Goal: Task Accomplishment & Management: Use online tool/utility

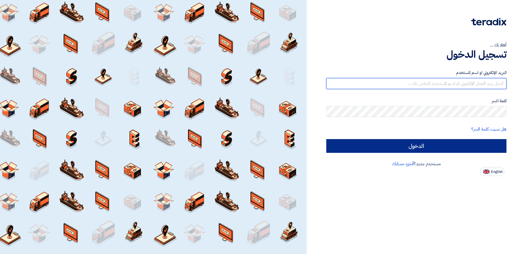
type input "[EMAIL_ADDRESS][PERSON_NAME][DOMAIN_NAME]"
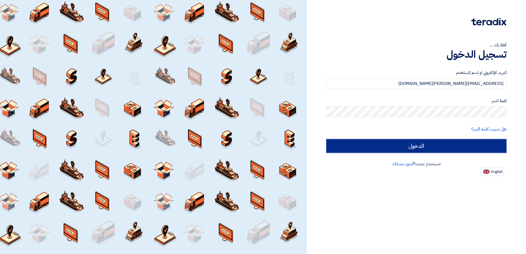
click at [448, 144] on input "الدخول" at bounding box center [416, 146] width 180 height 14
type input "Sign in"
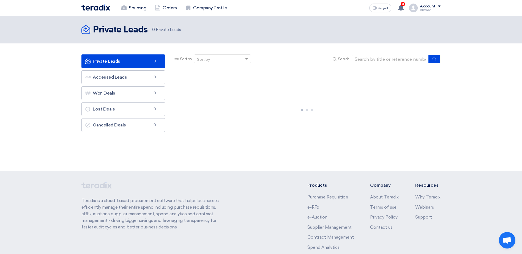
click at [126, 63] on link "Private Leads Private Leads 0" at bounding box center [123, 61] width 84 height 14
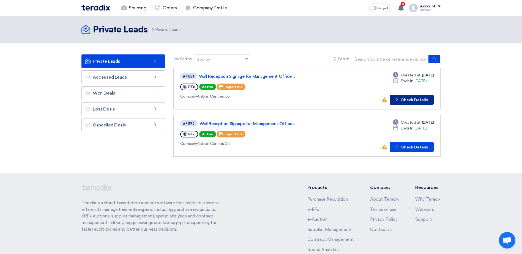
click at [409, 100] on button "Check details Check Details" at bounding box center [411, 100] width 44 height 10
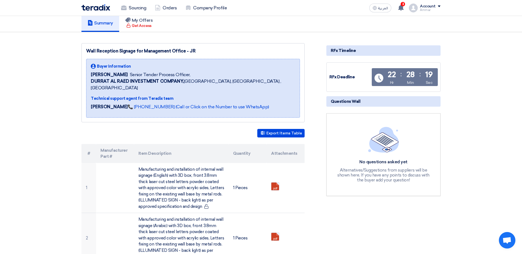
scroll to position [55, 0]
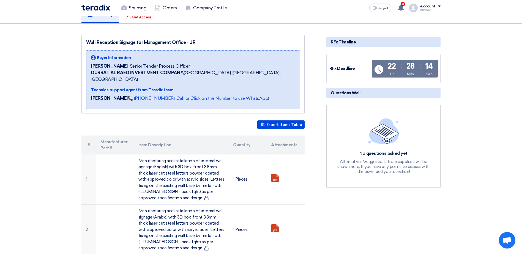
click at [93, 66] on span "[PERSON_NAME]" at bounding box center [109, 66] width 37 height 7
drag, startPoint x: 92, startPoint y: 66, endPoint x: 122, endPoint y: 67, distance: 29.2
click at [122, 67] on span "[PERSON_NAME]" at bounding box center [109, 66] width 37 height 7
copy span "[PERSON_NAME]"
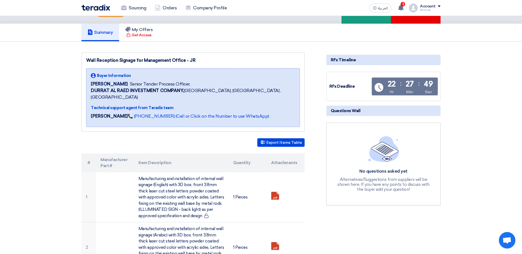
scroll to position [27, 0]
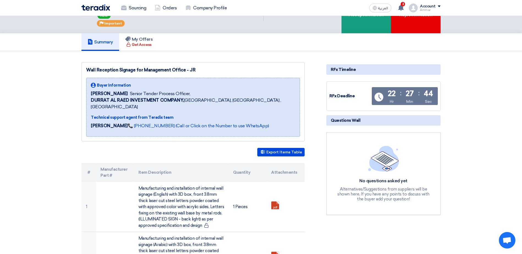
drag, startPoint x: 86, startPoint y: 69, endPoint x: 185, endPoint y: 70, distance: 99.0
click at [185, 70] on div "Wall Reception Signage for Management Office - JR Buyer Information [PERSON_NAM…" at bounding box center [192, 101] width 223 height 79
copy div "Wall Reception Signage for Management Office"
click at [193, 70] on div "Wall Reception Signage for Management Office - JR" at bounding box center [193, 70] width 214 height 7
drag, startPoint x: 192, startPoint y: 69, endPoint x: 88, endPoint y: 70, distance: 104.2
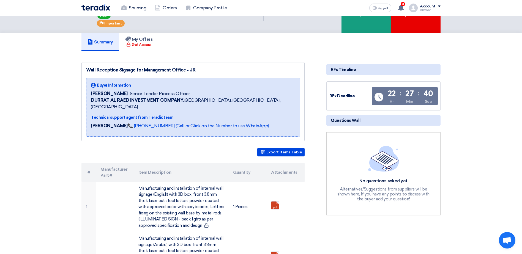
click at [88, 70] on div "Wall Reception Signage for Management Office - JR" at bounding box center [193, 70] width 214 height 7
copy div "Wall Reception Signage for Management Office - JR"
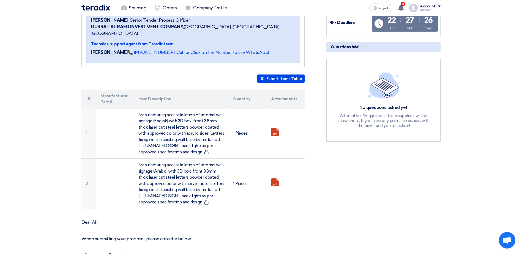
scroll to position [110, 0]
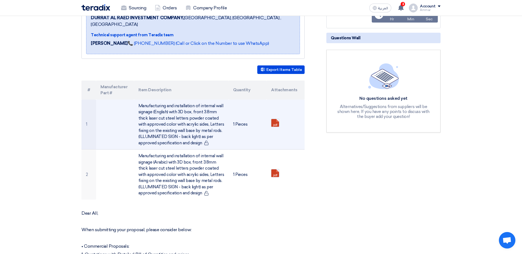
drag, startPoint x: 139, startPoint y: 100, endPoint x: 202, endPoint y: 134, distance: 71.6
click at [202, 134] on td "Manufacturing and installation of internal wall signage (English) with 3D box, …" at bounding box center [181, 125] width 95 height 50
drag, startPoint x: 202, startPoint y: 134, endPoint x: 271, endPoint y: 102, distance: 75.5
click at [271, 102] on td "pdf" at bounding box center [285, 125] width 38 height 50
click at [273, 119] on link at bounding box center [293, 135] width 44 height 33
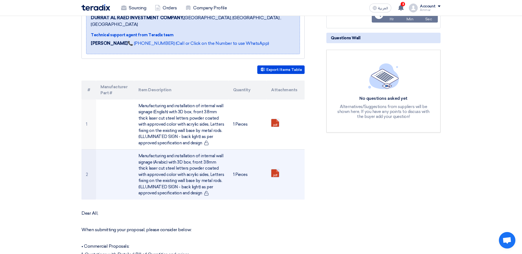
click at [272, 169] on link at bounding box center [293, 185] width 44 height 33
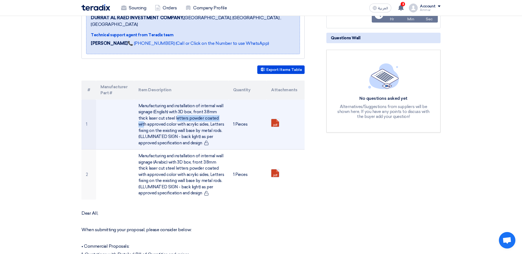
drag, startPoint x: 148, startPoint y: 112, endPoint x: 186, endPoint y: 111, distance: 38.0
click at [186, 111] on td "Manufacturing and installation of internal wall signage (English) with 3D box, …" at bounding box center [181, 125] width 95 height 50
copy td "laser cut steel letters"
click at [155, 106] on td "Manufacturing and installation of internal wall signage (English) with 3D box, …" at bounding box center [181, 125] width 95 height 50
drag, startPoint x: 139, startPoint y: 97, endPoint x: 201, endPoint y: 137, distance: 73.8
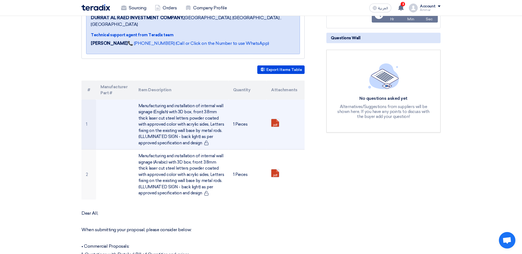
click at [201, 137] on td "Manufacturing and installation of internal wall signage (English) with 3D box, …" at bounding box center [181, 125] width 95 height 50
copy td "Manufacturing and installation of internal wall signage (English) with 3D box, …"
click at [121, 129] on td at bounding box center [115, 125] width 38 height 50
drag, startPoint x: 186, startPoint y: 111, endPoint x: 198, endPoint y: 120, distance: 14.7
click at [198, 120] on td "Manufacturing and installation of internal wall signage (English) with 3D box, …" at bounding box center [181, 125] width 95 height 50
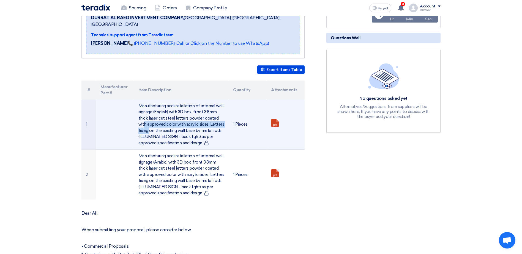
copy td "powder coated with approved color with acrylic sides"
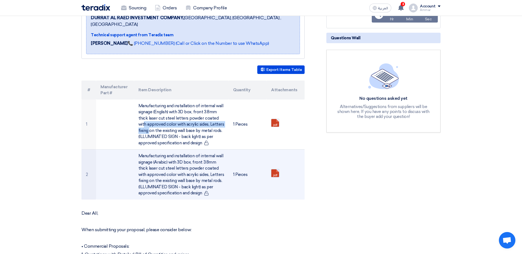
click at [274, 169] on link at bounding box center [293, 185] width 44 height 33
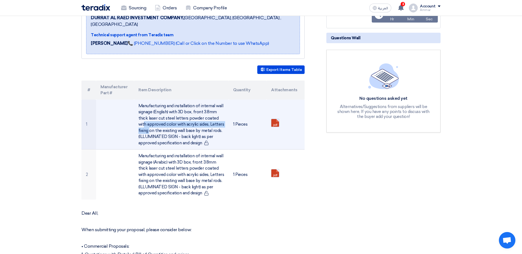
click at [275, 119] on link at bounding box center [293, 135] width 44 height 33
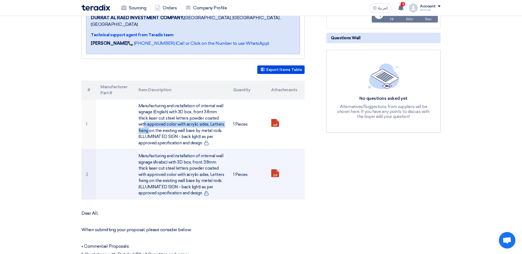
click at [273, 169] on link at bounding box center [293, 185] width 44 height 33
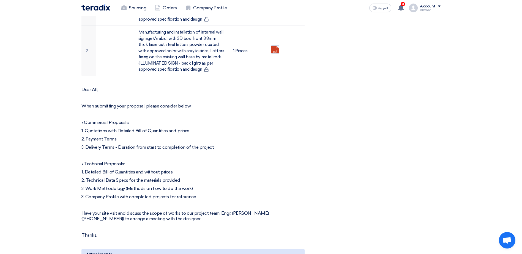
scroll to position [247, 0]
